Goal: Navigation & Orientation: Find specific page/section

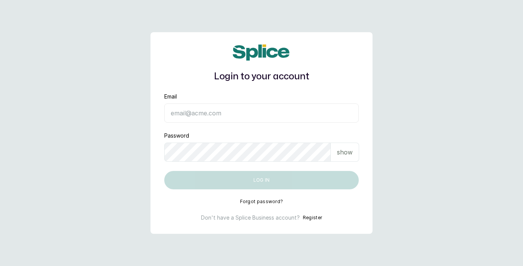
type input "ameeraabraham@hotmail.com"
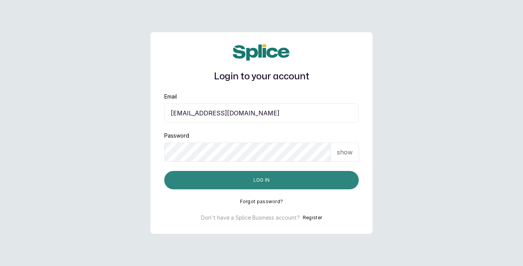
click at [292, 181] on button "Log in" at bounding box center [261, 180] width 194 height 18
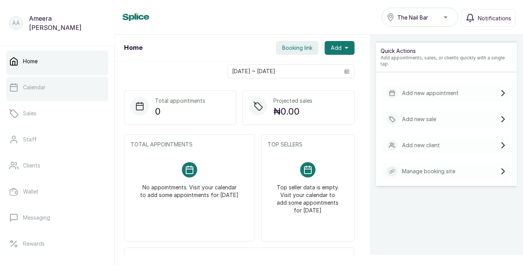
click at [59, 88] on link "Calendar" at bounding box center [57, 87] width 102 height 21
